Goal: Task Accomplishment & Management: Complete application form

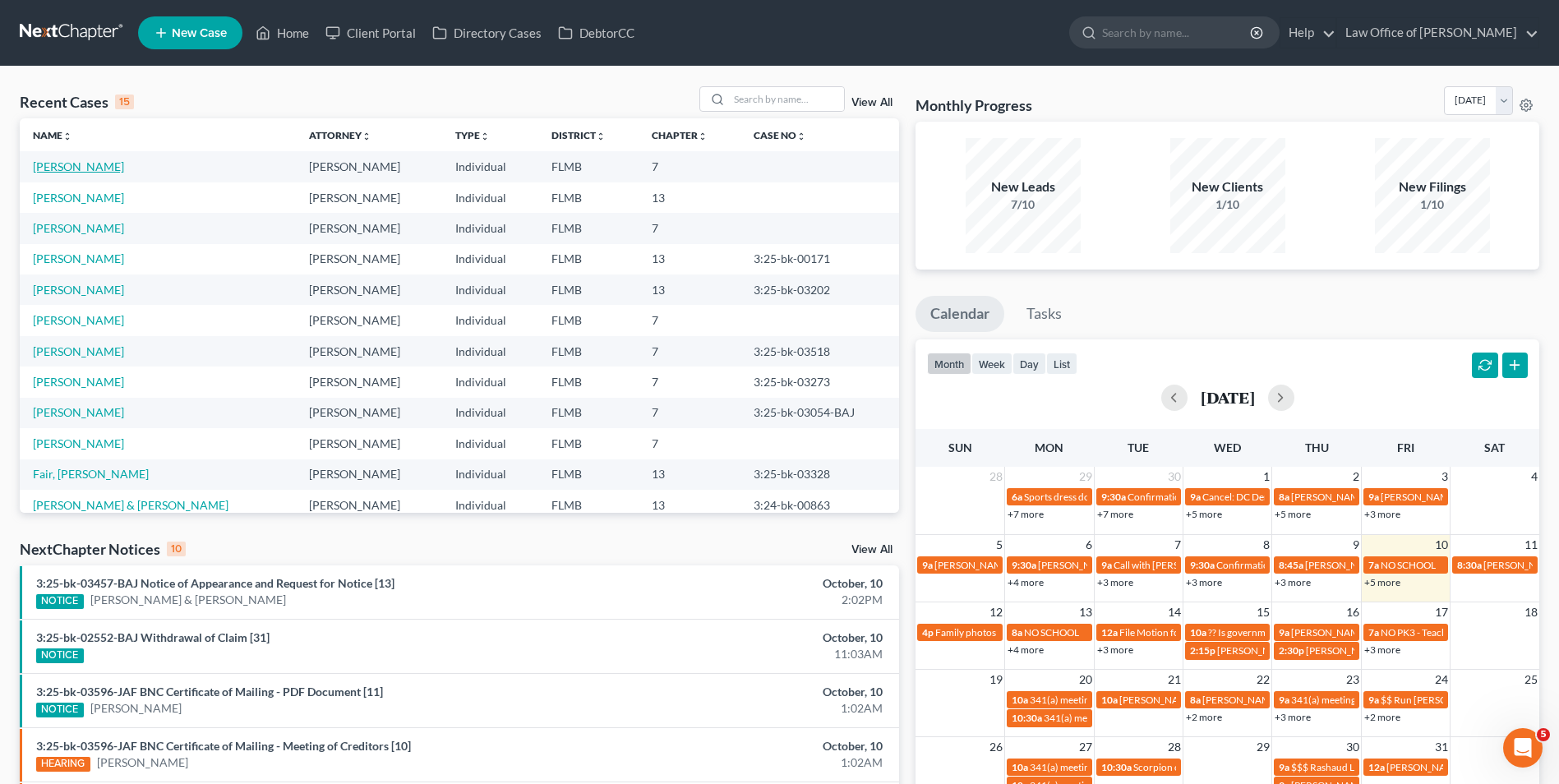
click at [79, 167] on link "[PERSON_NAME]" at bounding box center [79, 167] width 91 height 14
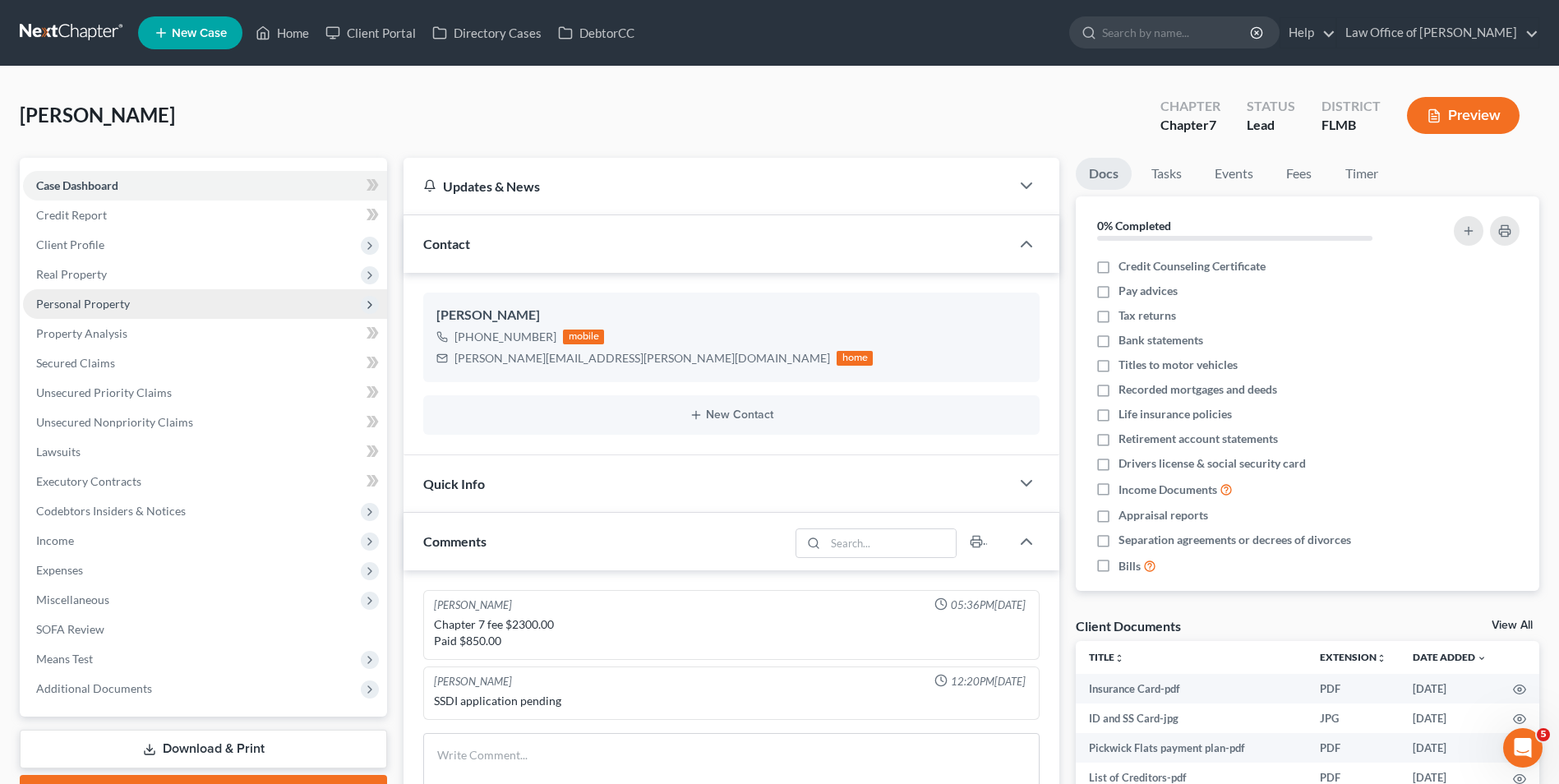
click at [100, 307] on span "Personal Property" at bounding box center [83, 304] width 94 height 14
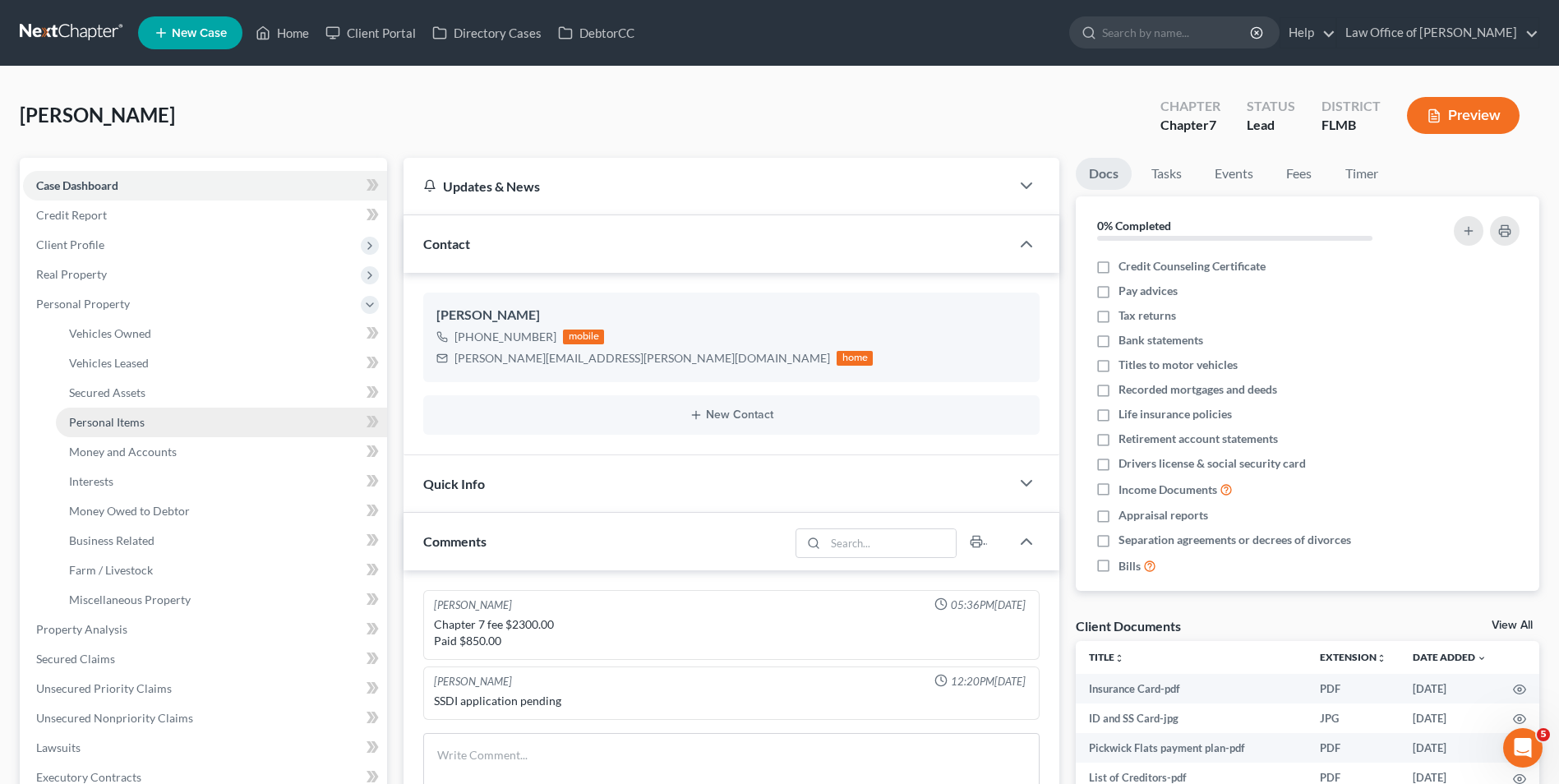
click at [125, 430] on link "Personal Items" at bounding box center [221, 422] width 331 height 29
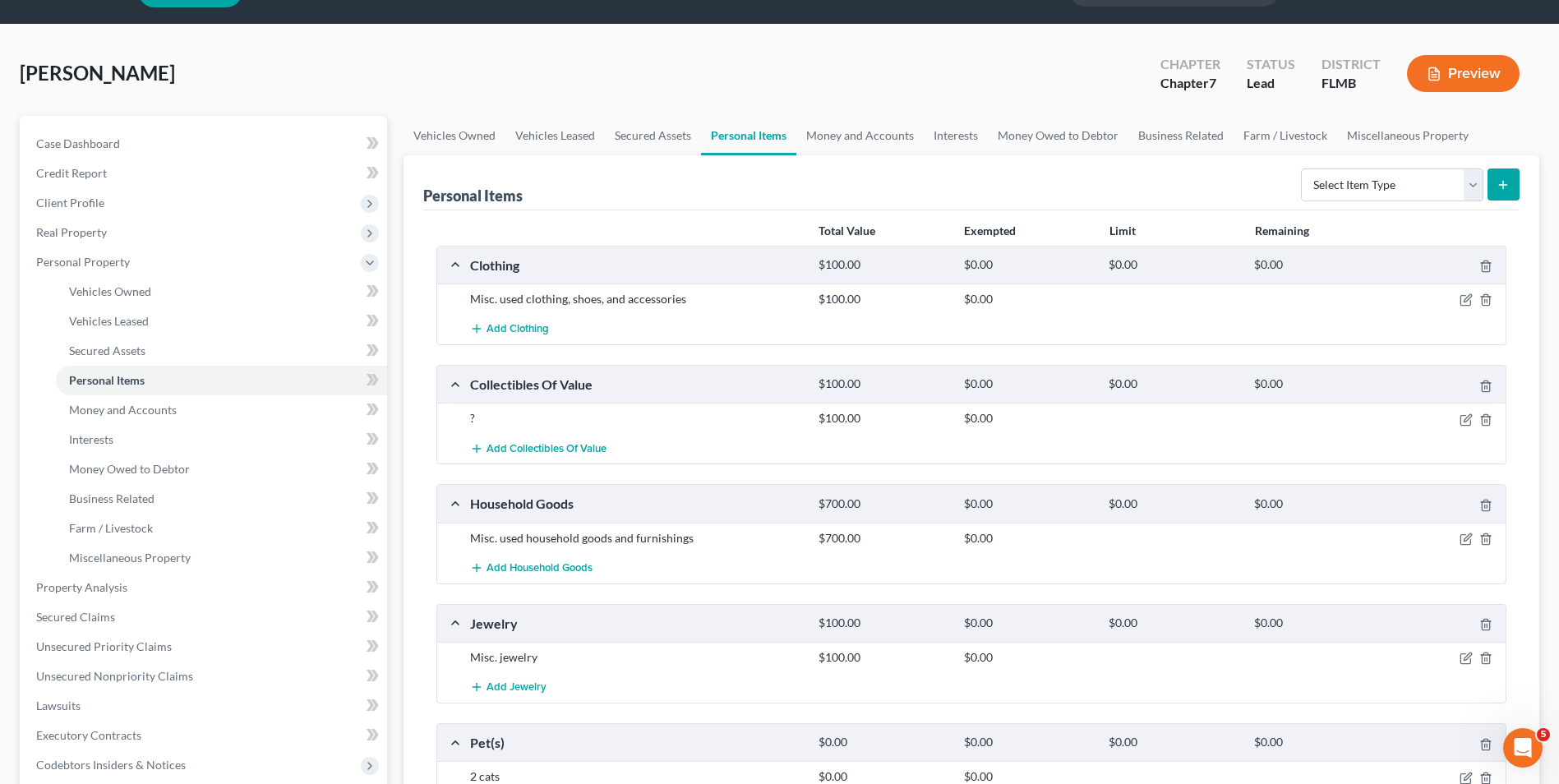
scroll to position [82, 0]
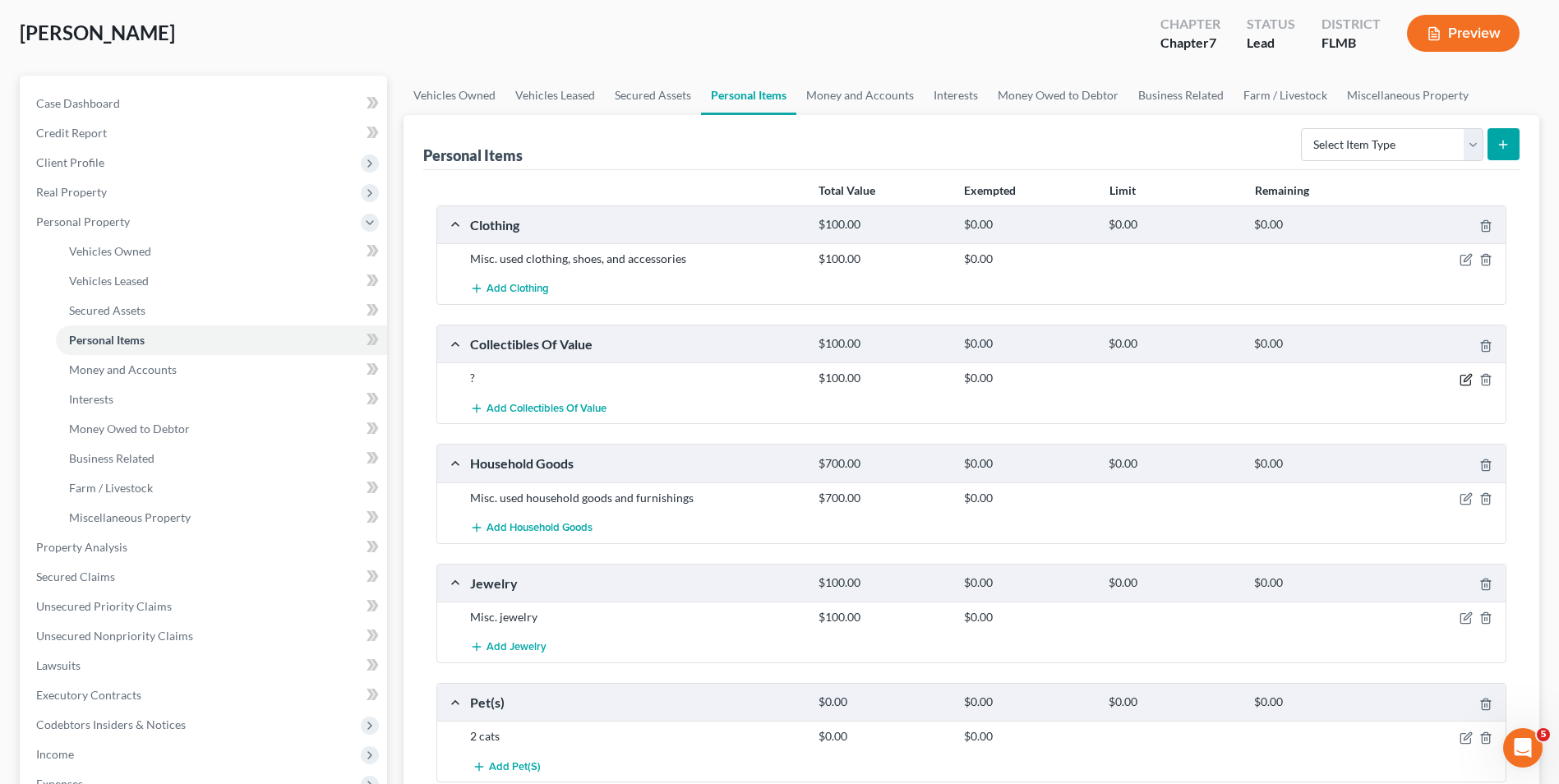
click at [1464, 381] on icon "button" at bounding box center [1467, 377] width 7 height 7
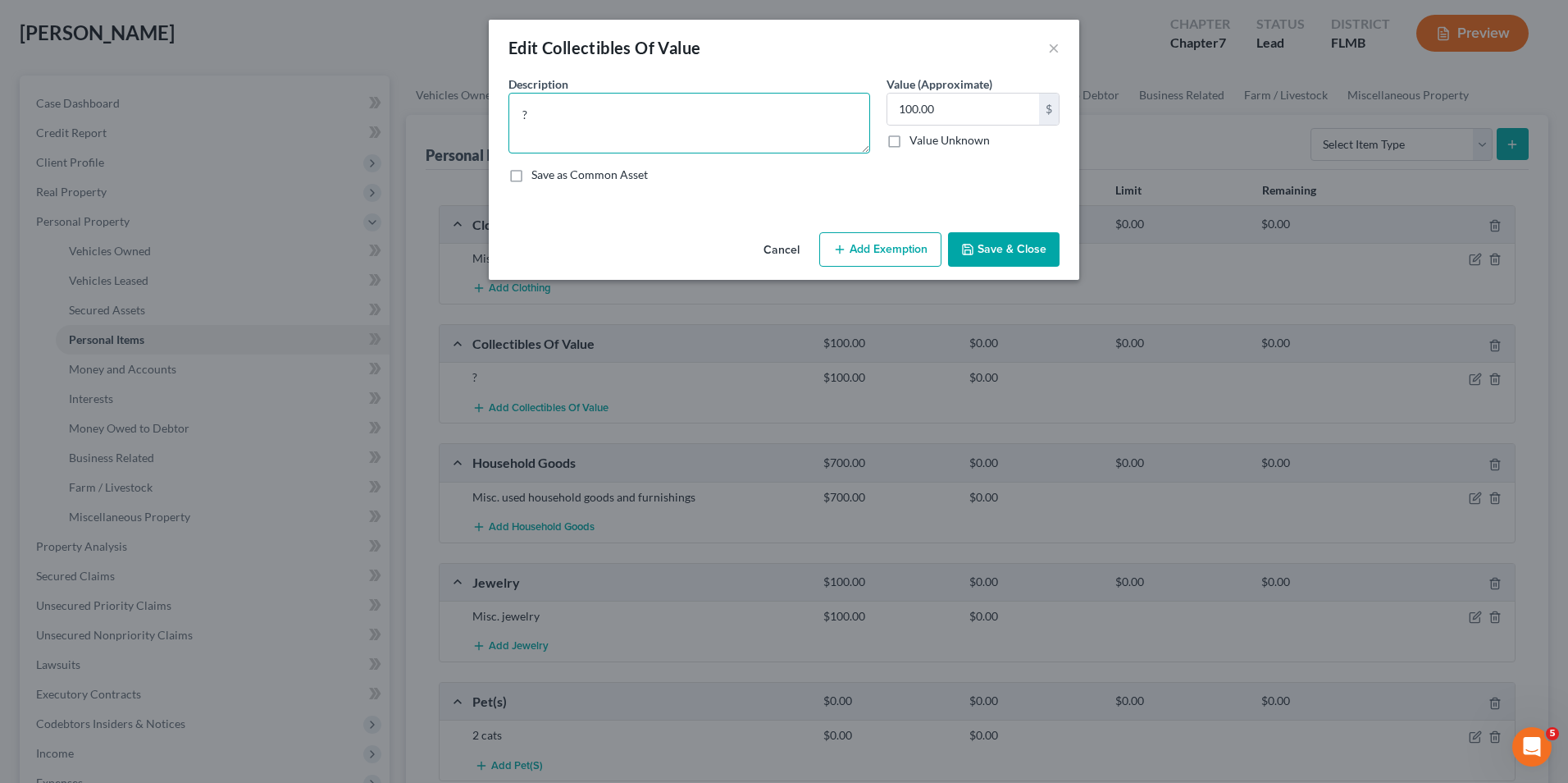
click at [566, 113] on textarea "?" at bounding box center [689, 123] width 362 height 61
type textarea "Disney figurines"
click at [1003, 244] on button "Save & Close" at bounding box center [1003, 249] width 111 height 35
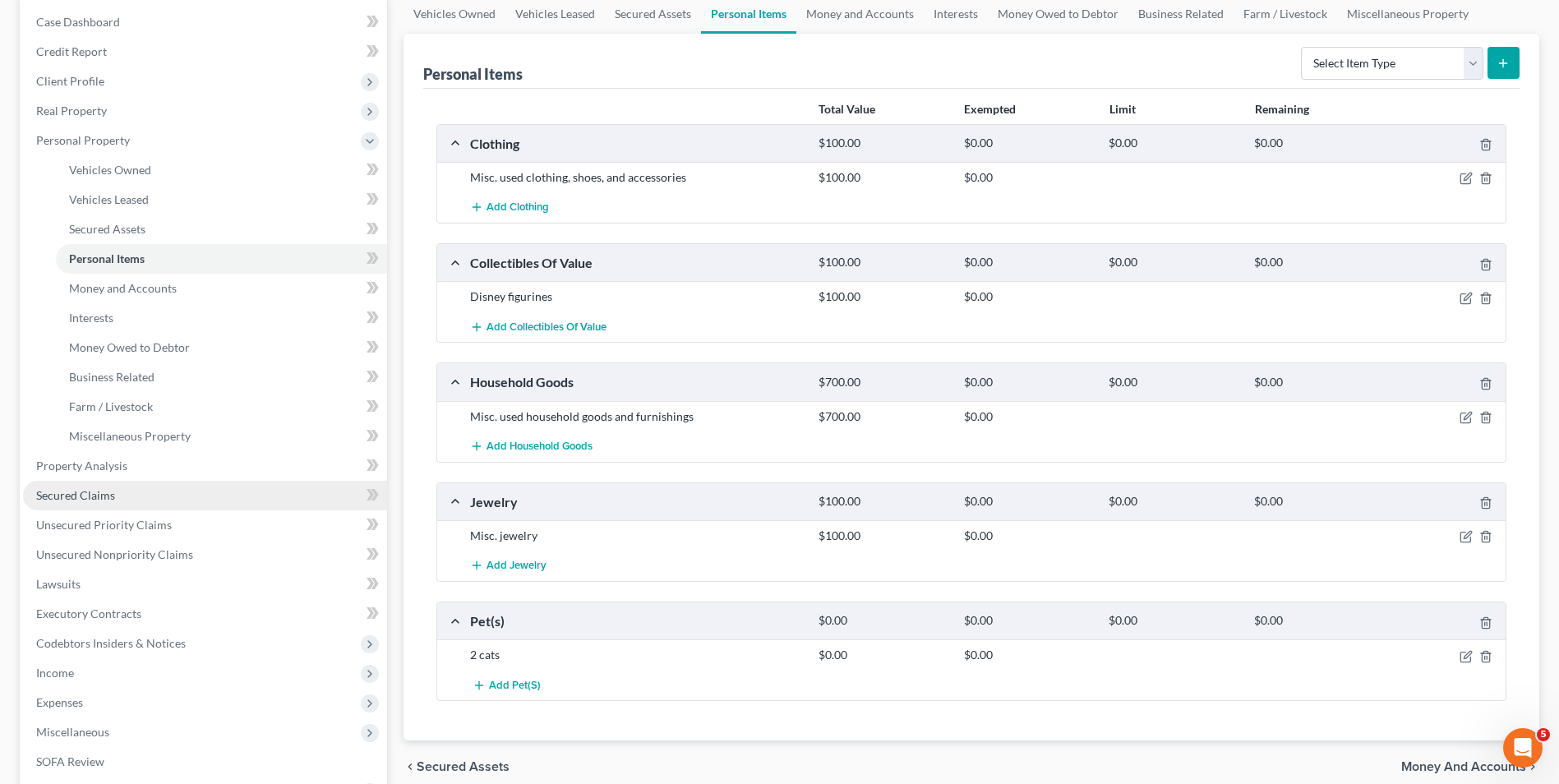
scroll to position [328, 0]
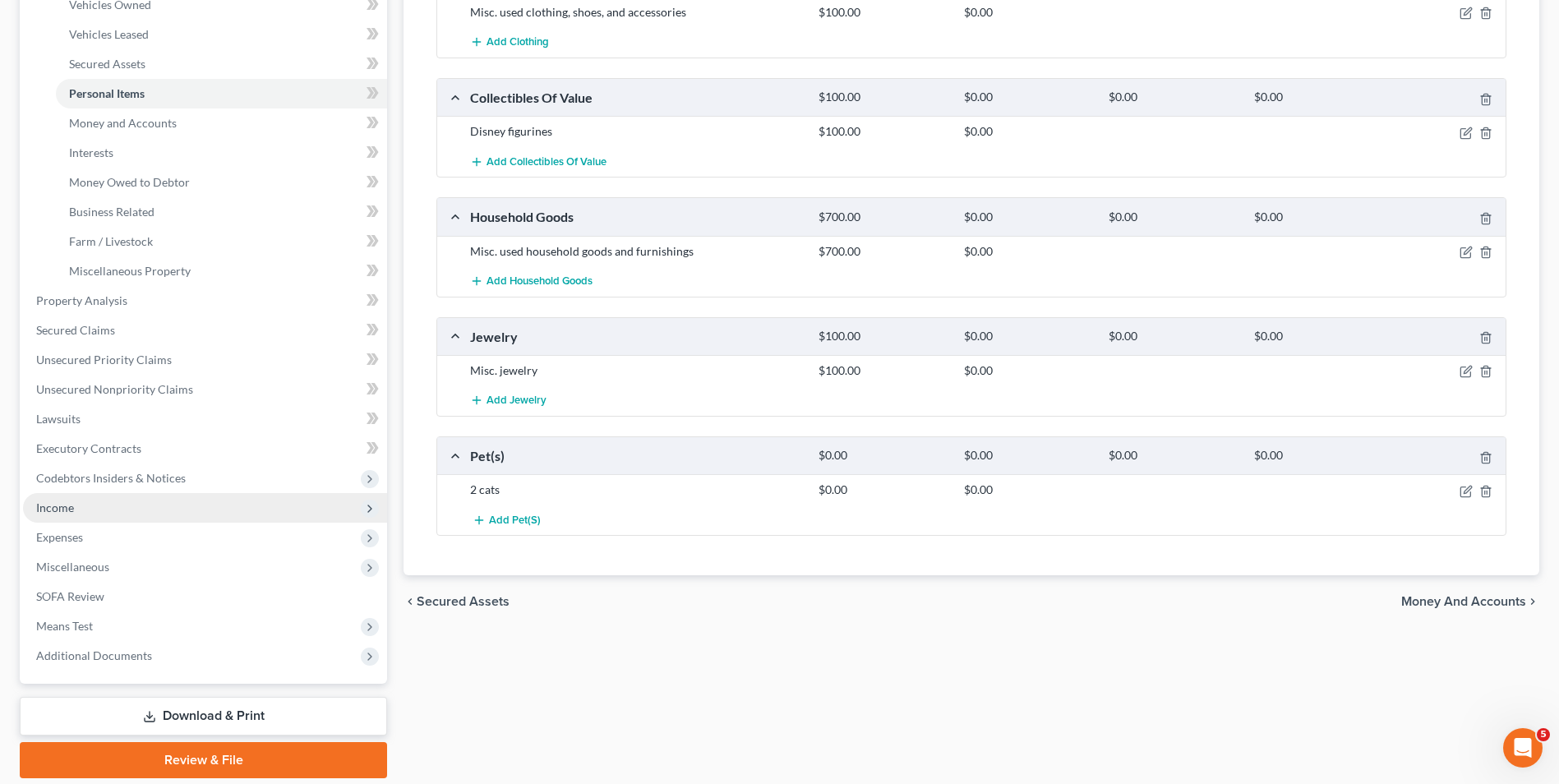
click at [116, 513] on span "Income" at bounding box center [205, 508] width 364 height 29
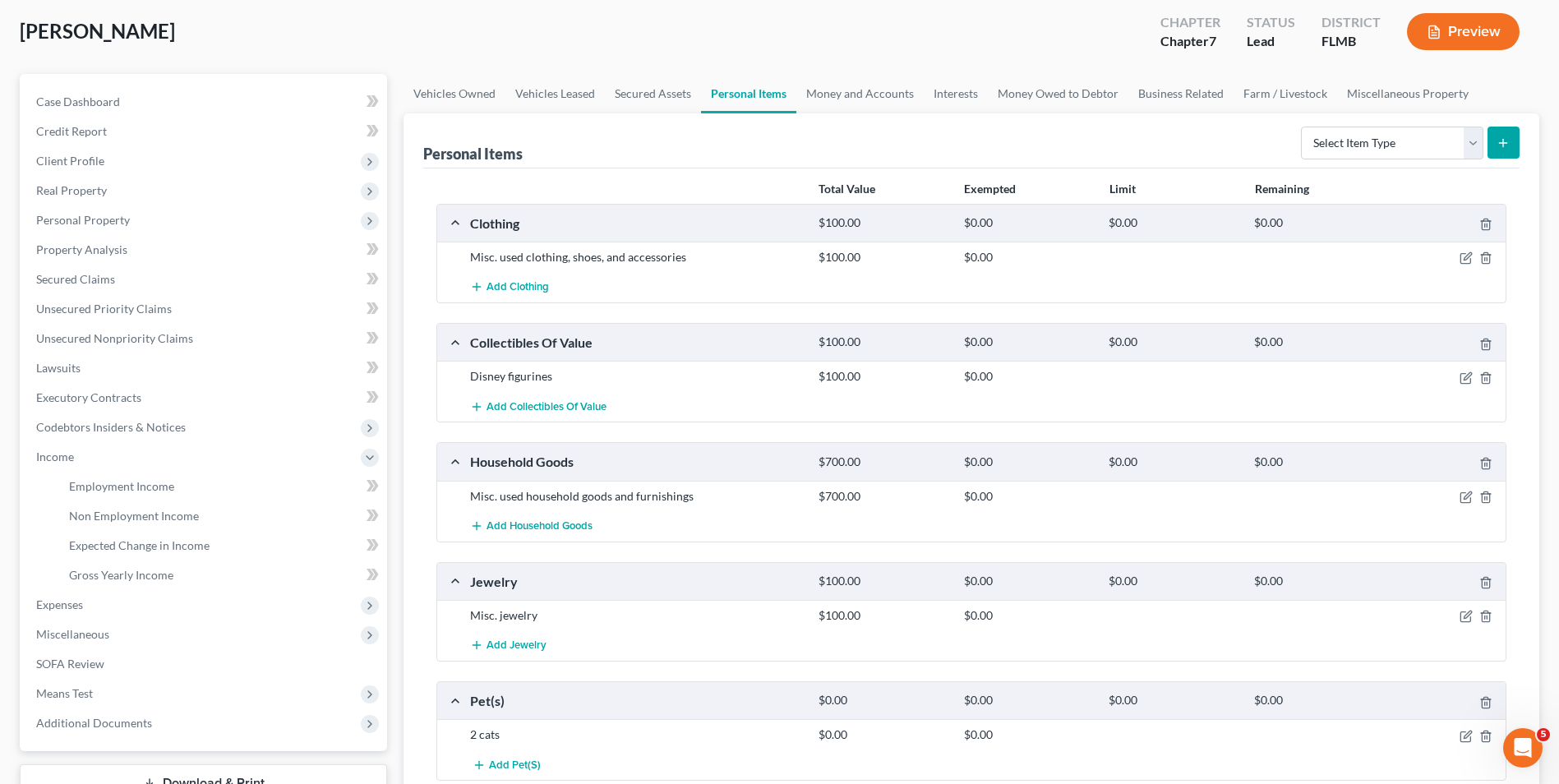
scroll to position [164, 0]
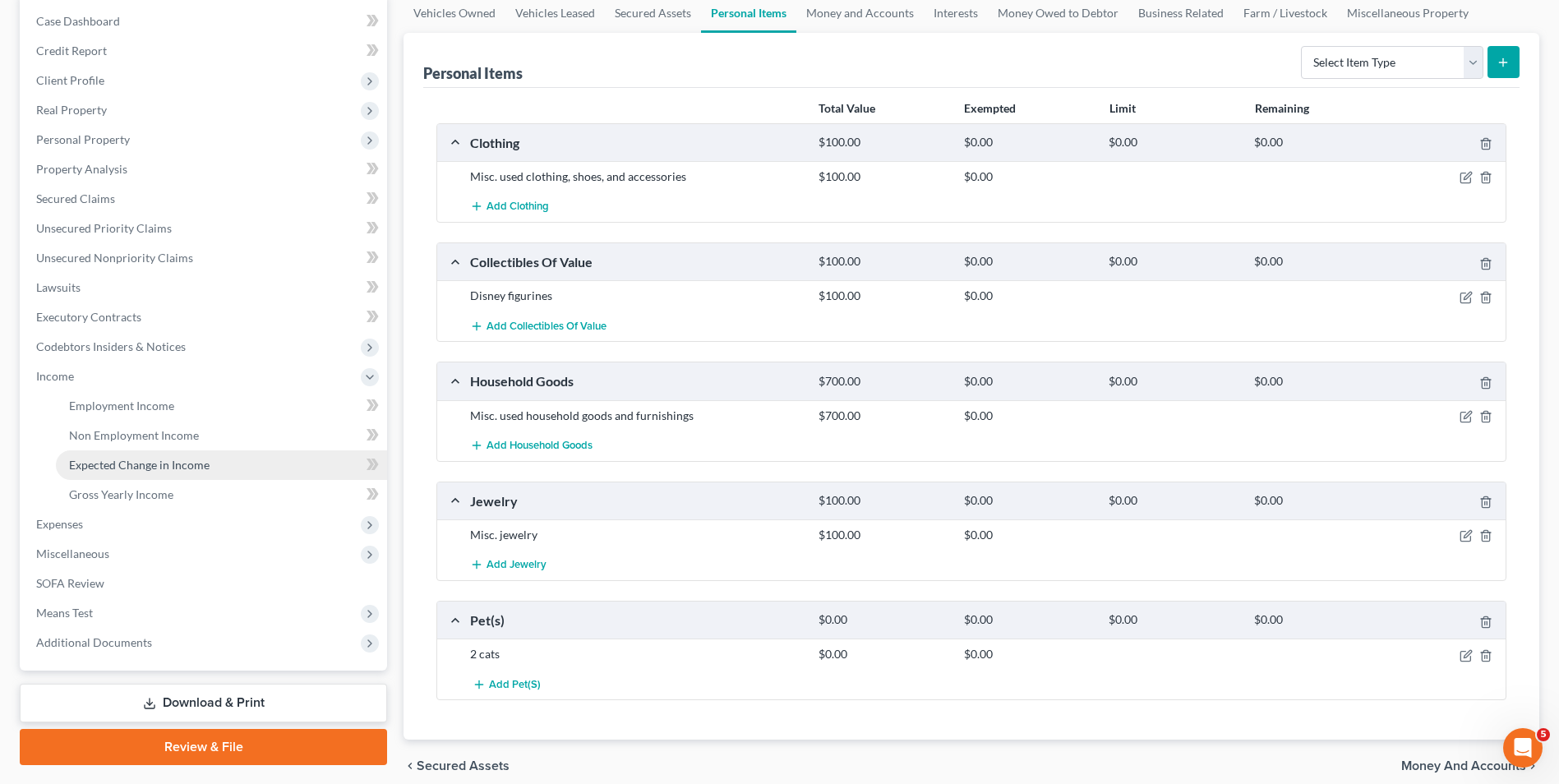
click at [170, 460] on span "Expected Change in Income" at bounding box center [139, 465] width 141 height 14
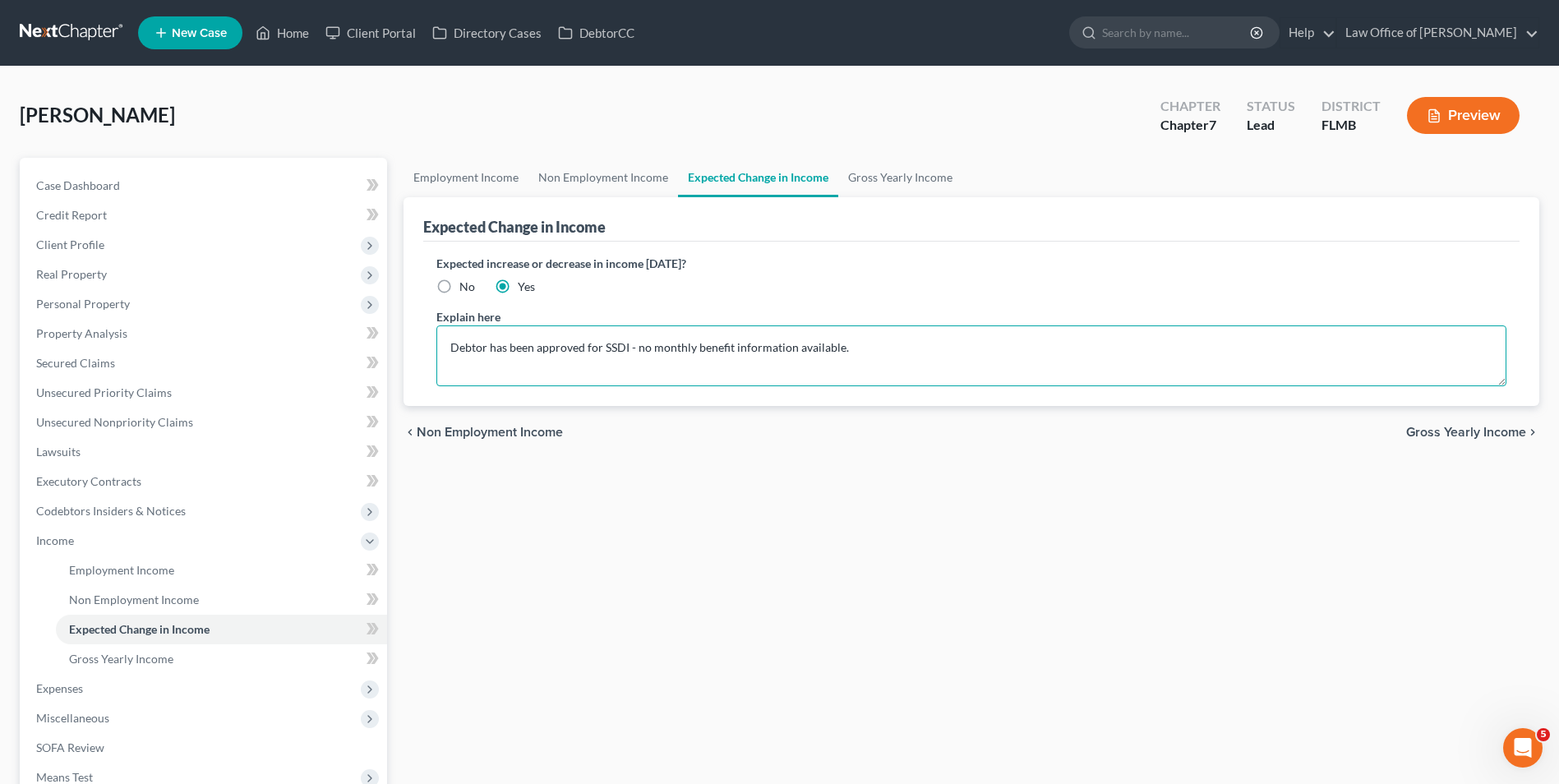
click at [851, 347] on textarea "Debtor has been approved for SSDI - no monthly benefit information available." at bounding box center [971, 356] width 1070 height 61
type textarea "Debtor has been approved for SSDI - no monthly benefit information available. B…"
click at [76, 482] on span "Executory Contracts" at bounding box center [89, 481] width 105 height 14
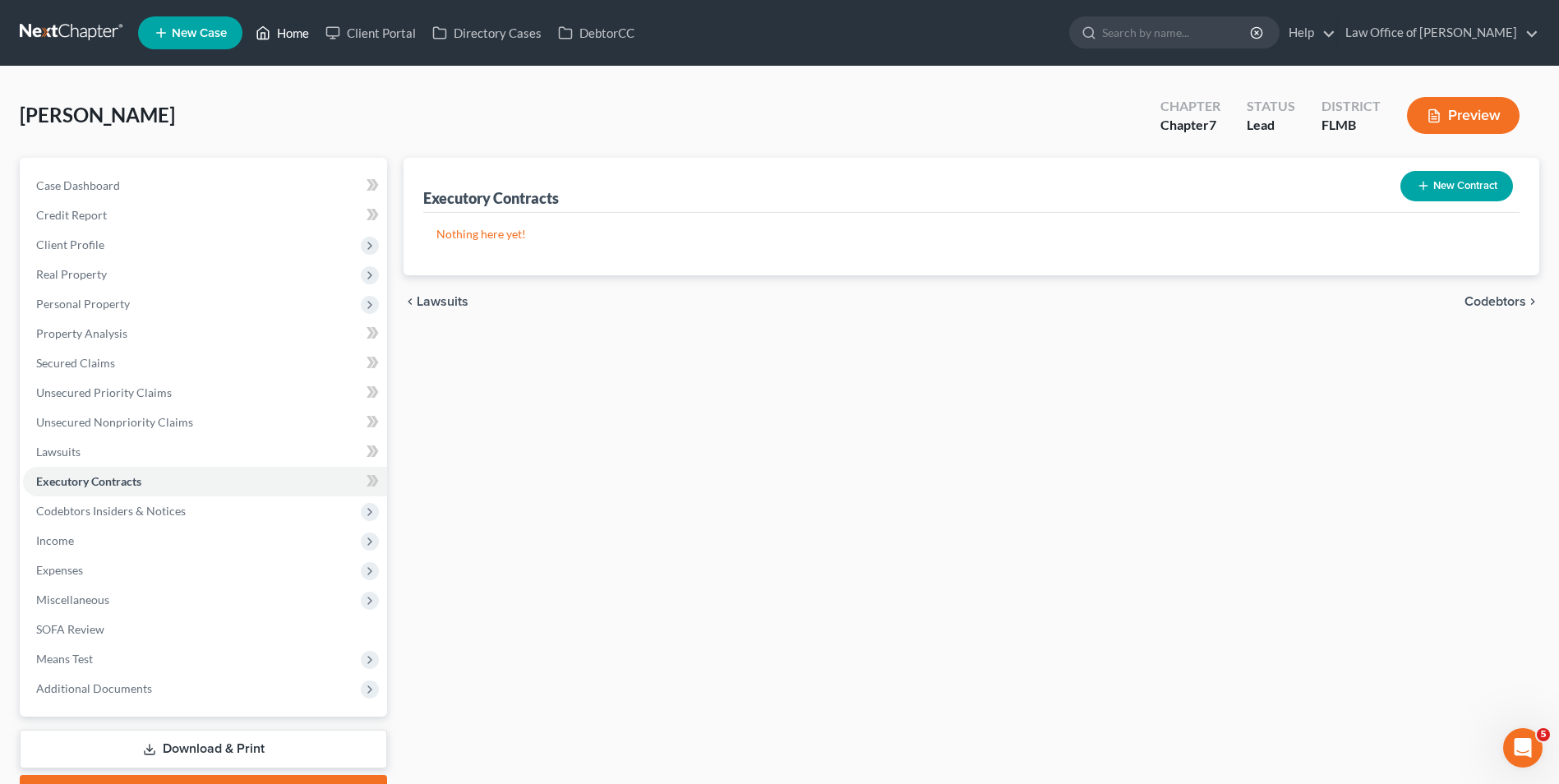
click at [297, 26] on link "Home" at bounding box center [282, 32] width 70 height 29
